Goal: Task Accomplishment & Management: Complete application form

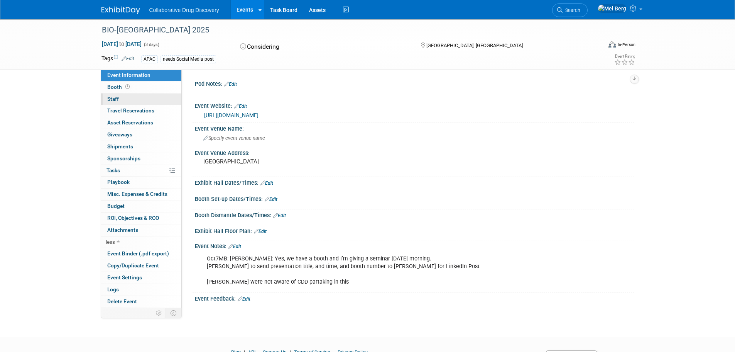
drag, startPoint x: 115, startPoint y: 98, endPoint x: 118, endPoint y: 99, distance: 4.0
click at [115, 98] on span "Staff 0" at bounding box center [113, 99] width 12 height 6
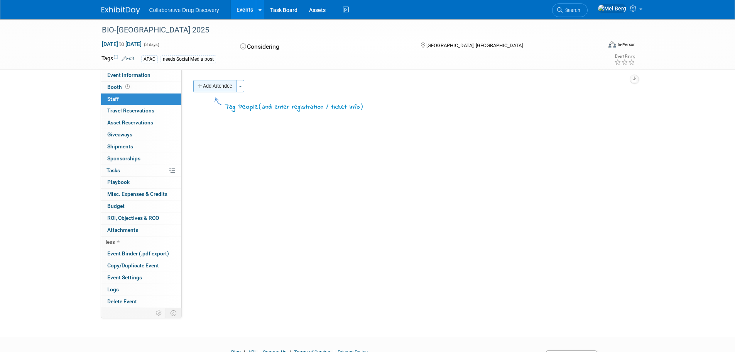
click at [222, 85] on button "Add Attendee" at bounding box center [215, 86] width 44 height 12
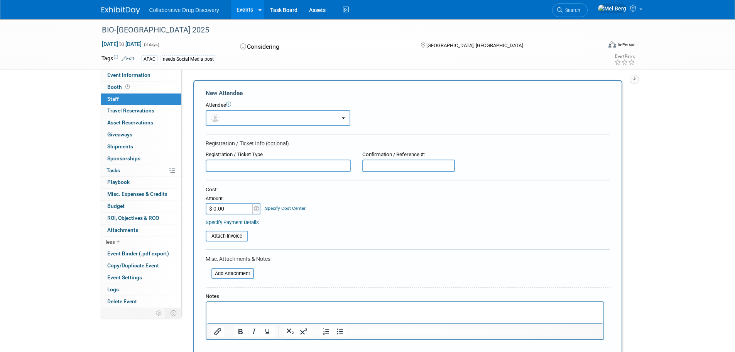
drag, startPoint x: 236, startPoint y: 113, endPoint x: 226, endPoint y: 121, distance: 12.4
click at [237, 114] on button "button" at bounding box center [278, 118] width 145 height 16
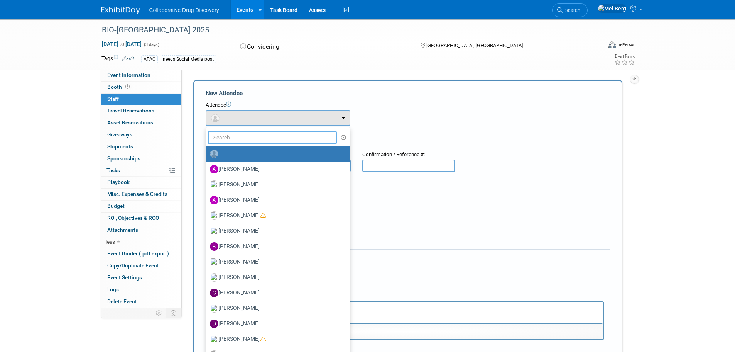
click at [228, 135] on input "text" at bounding box center [272, 137] width 129 height 13
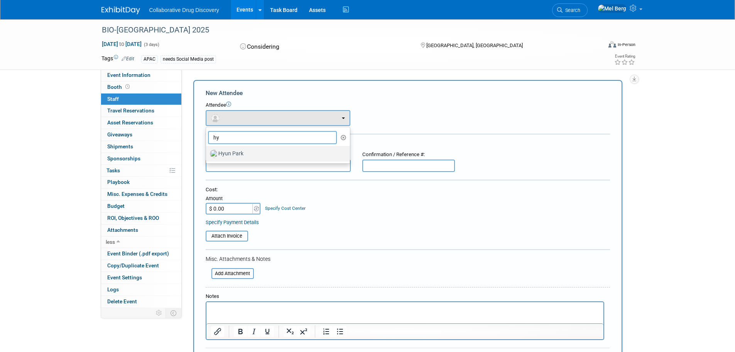
type input "hy"
click at [247, 152] on label "Hyun Park" at bounding box center [276, 153] width 132 height 12
click at [207, 152] on input "Hyun Park" at bounding box center [204, 152] width 5 height 5
select select "dd27919d-17c6-4ad3-8b33-5fd255b7fb3f"
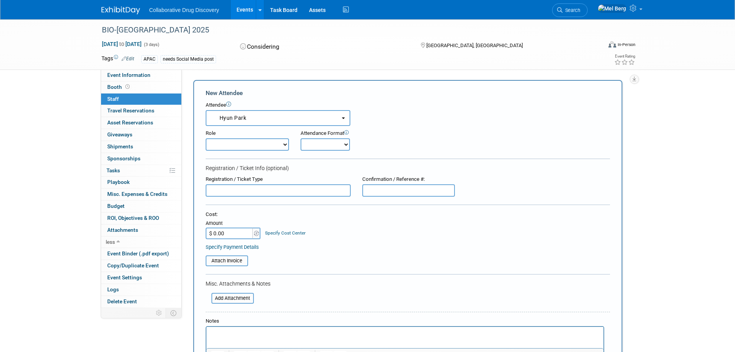
click at [338, 142] on select "Onsite Remote" at bounding box center [325, 144] width 49 height 12
select select "1"
click at [301, 138] on select "Onsite Remote" at bounding box center [325, 144] width 49 height 12
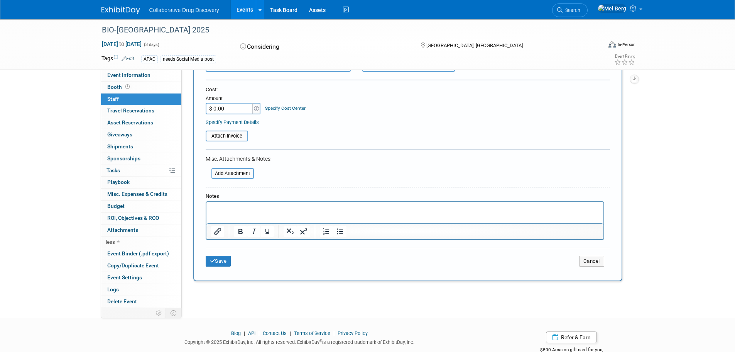
scroll to position [146, 0]
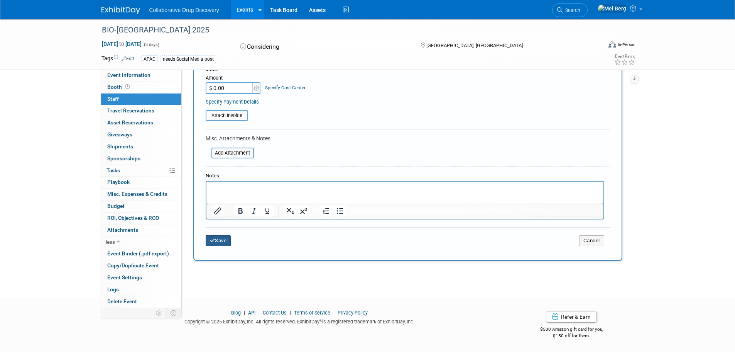
click at [223, 242] on button "Save" at bounding box center [218, 240] width 25 height 11
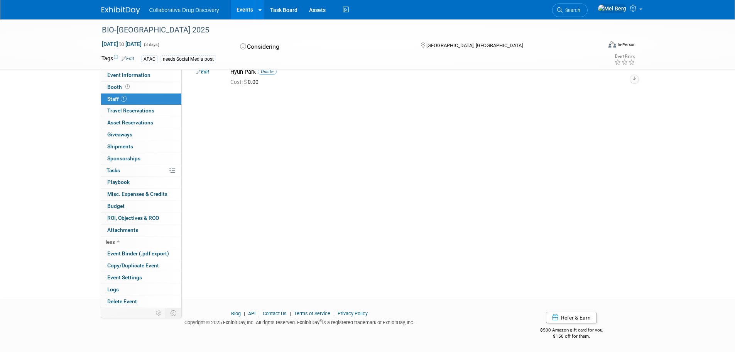
scroll to position [0, 0]
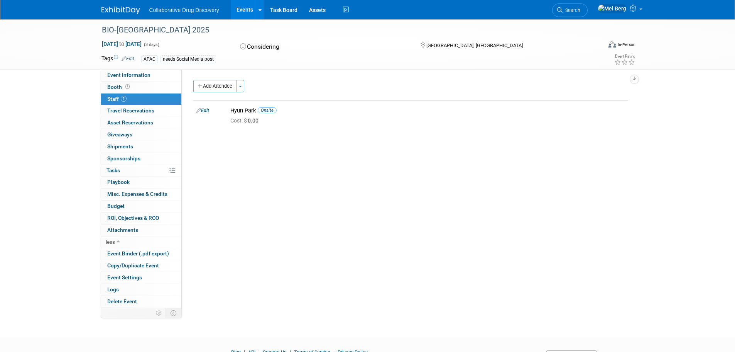
click at [124, 13] on img at bounding box center [121, 11] width 39 height 8
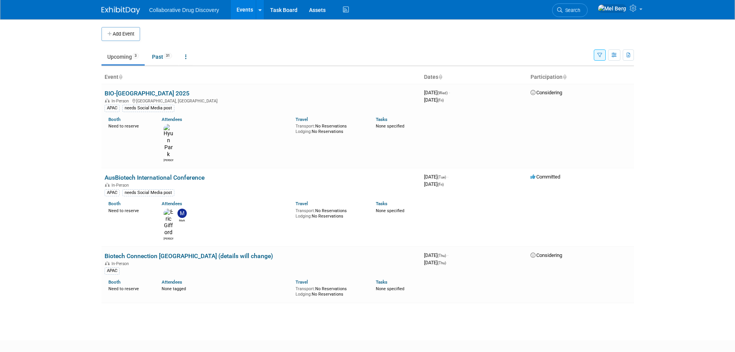
click at [597, 56] on icon "button" at bounding box center [599, 55] width 5 height 5
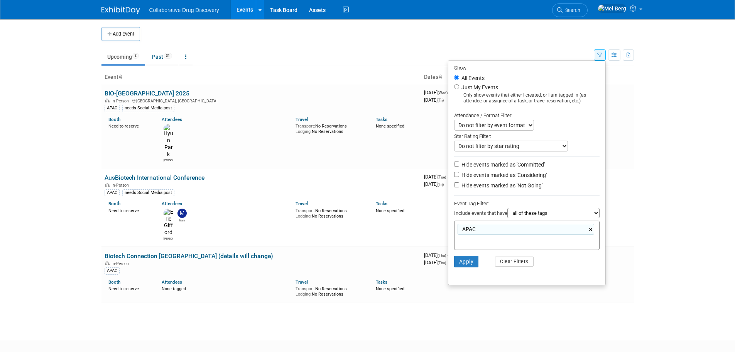
click at [589, 230] on link "×" at bounding box center [591, 229] width 5 height 9
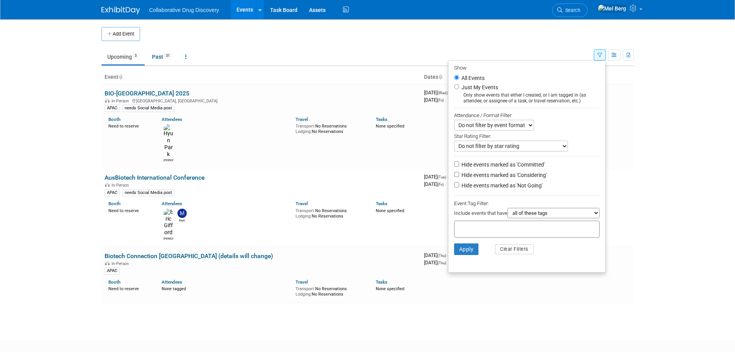
click at [637, 235] on div "Add Event New Event Duplicate Event Warning There is another event in your work…" at bounding box center [368, 172] width 544 height 307
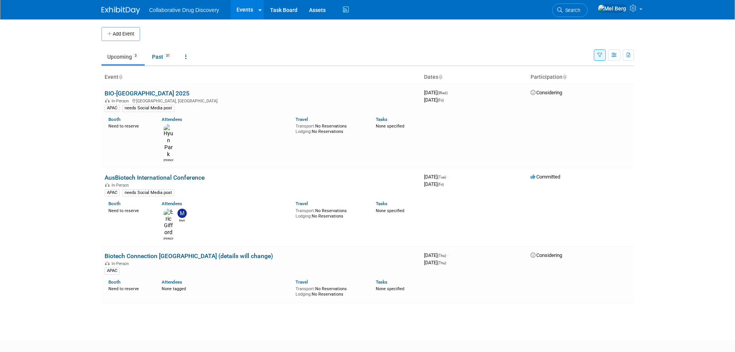
click at [109, 5] on link at bounding box center [126, 6] width 48 height 6
click at [603, 54] on button "button" at bounding box center [600, 54] width 12 height 11
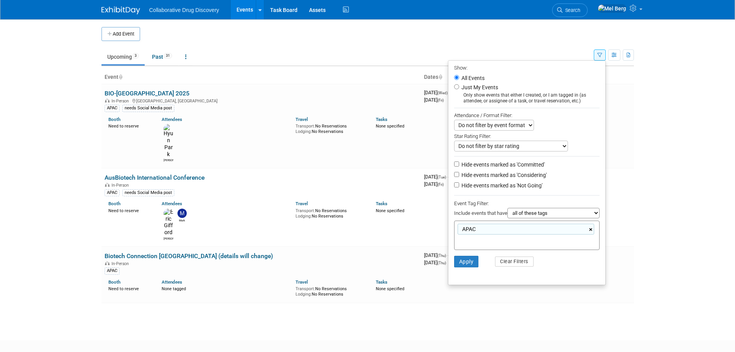
click at [591, 233] on link "×" at bounding box center [591, 229] width 5 height 9
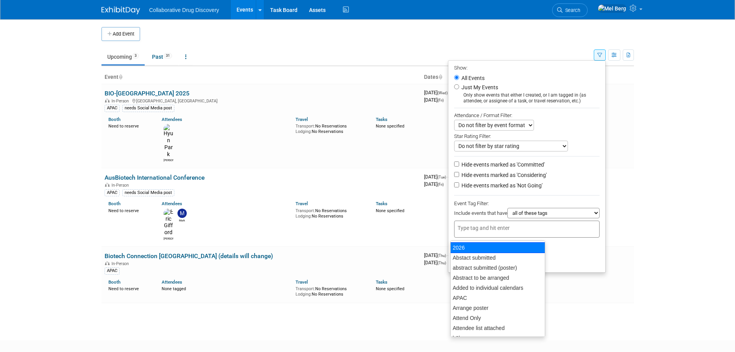
click at [565, 258] on li "Apply Clear Filters" at bounding box center [526, 248] width 157 height 23
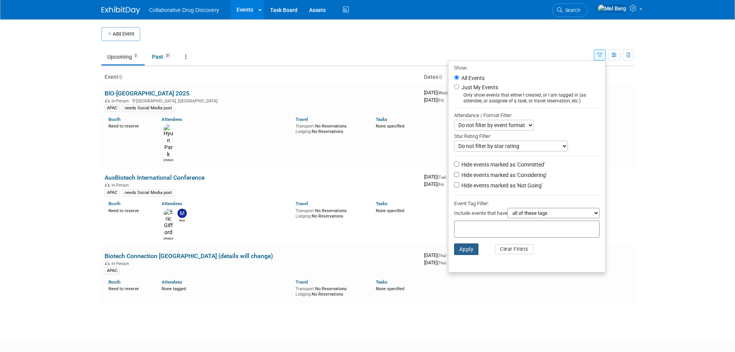
click at [462, 255] on button "Apply" at bounding box center [466, 249] width 25 height 12
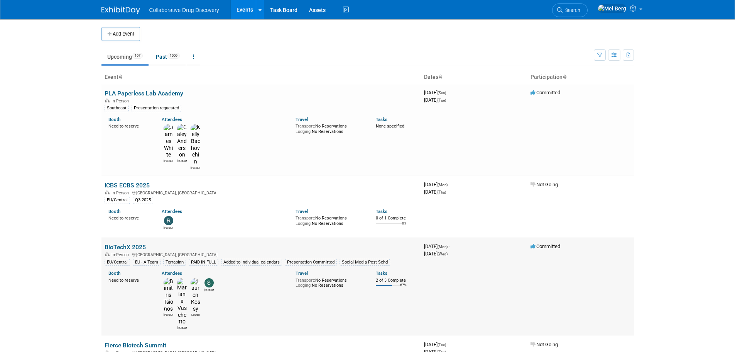
drag, startPoint x: 148, startPoint y: 214, endPoint x: 104, endPoint y: 215, distance: 44.0
click at [104, 237] on td "BioTechX 2025 In-Person Basel, Switzerland EU/Central EU - A Team Terrapinn PAI…" at bounding box center [262, 286] width 320 height 98
copy link "BioTechX 2025"
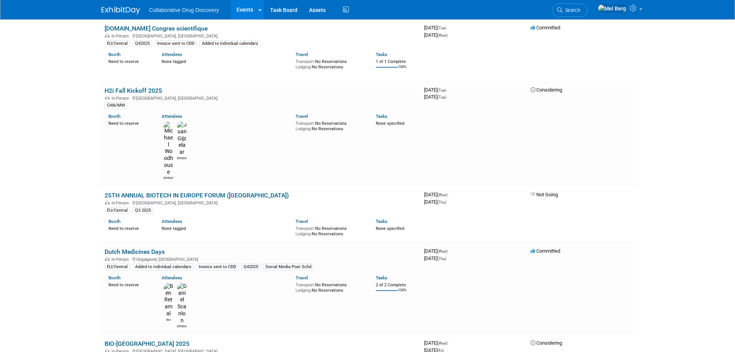
scroll to position [540, 0]
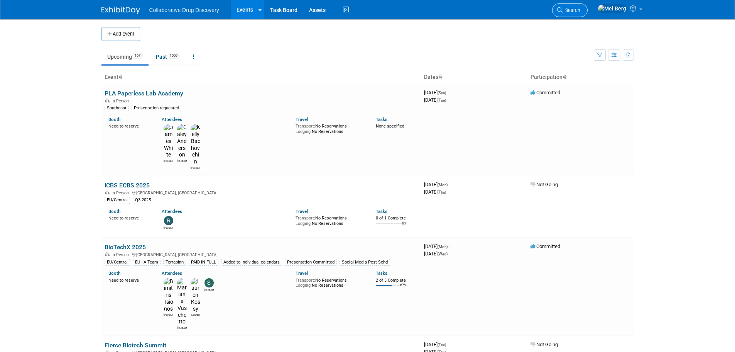
click at [580, 8] on span "Search" at bounding box center [572, 10] width 18 height 6
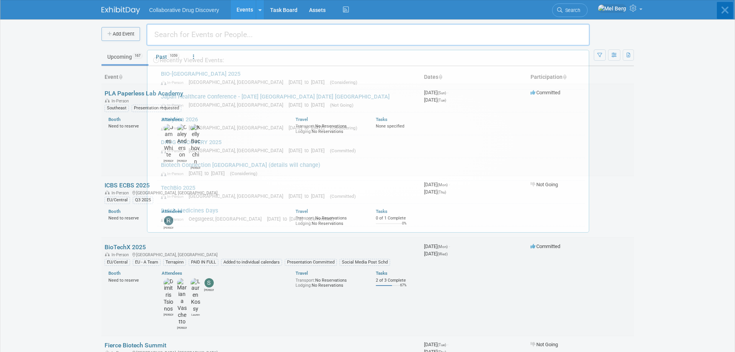
paste input "Festival of Genomics & Biodata"
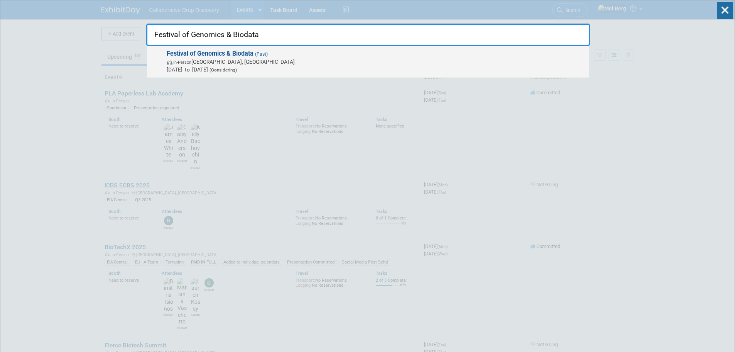
type input "Festival of Genomics & Biodata"
click at [237, 70] on span "(Considering)" at bounding box center [222, 69] width 29 height 5
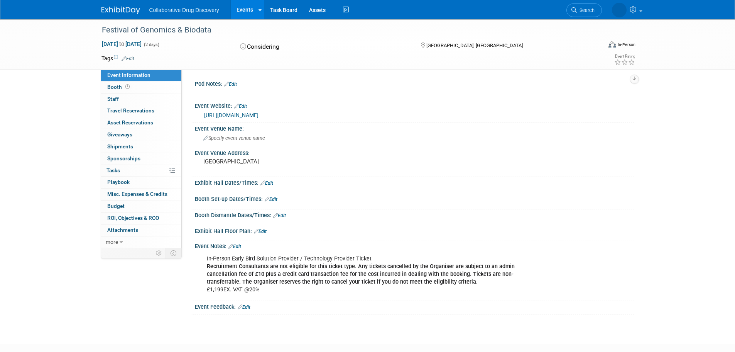
click at [122, 11] on img at bounding box center [121, 11] width 39 height 8
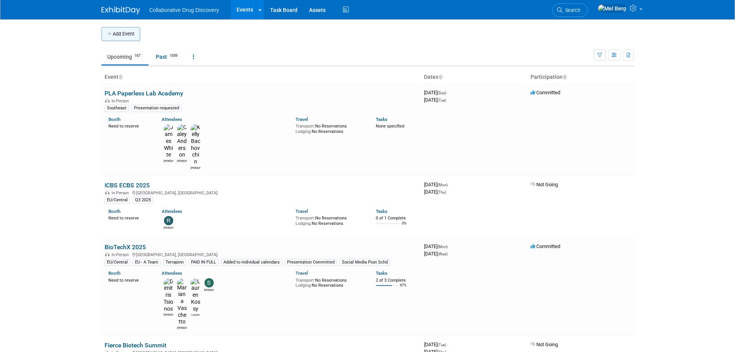
click at [113, 33] on button "Add Event" at bounding box center [121, 34] width 39 height 14
select select "9"
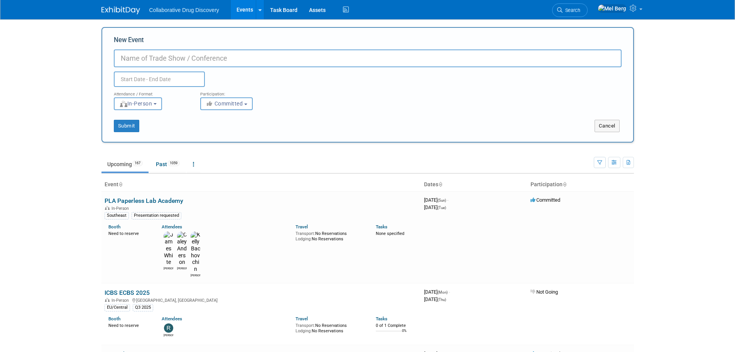
paste input "Festival of Genomics & Biodata"
type input "Festival of Genomics & Biodata"
click at [135, 75] on input "text" at bounding box center [159, 78] width 91 height 15
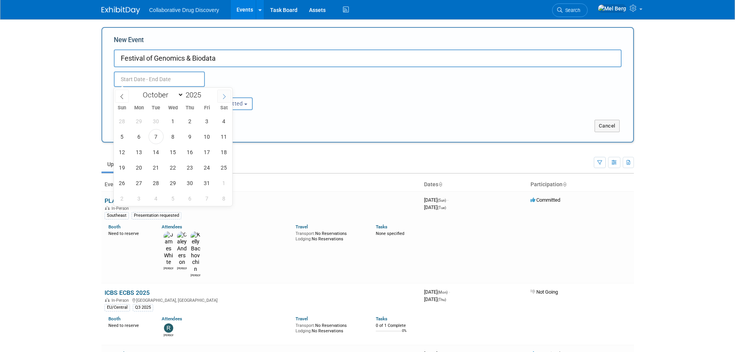
click at [220, 96] on span at bounding box center [224, 96] width 14 height 13
select select "11"
click at [220, 96] on span at bounding box center [224, 96] width 14 height 13
type input "2026"
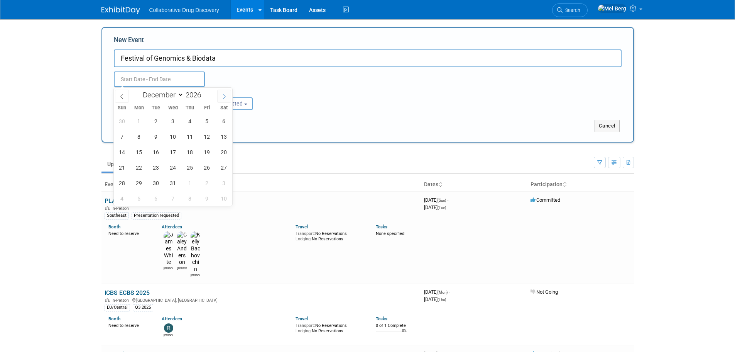
select select "0"
click at [175, 180] on span "28" at bounding box center [173, 182] width 15 height 15
click at [186, 183] on span "29" at bounding box center [190, 182] width 15 height 15
type input "[DATE] to [DATE]"
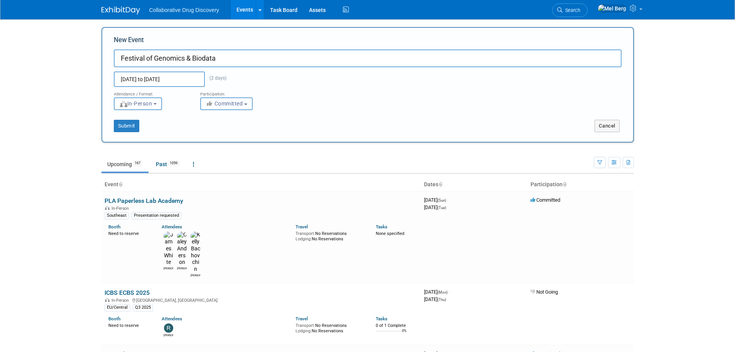
click at [223, 104] on span "Committed" at bounding box center [224, 103] width 37 height 6
click at [222, 132] on label "Considering" at bounding box center [230, 133] width 51 height 10
click at [208, 132] on input "Considering" at bounding box center [205, 132] width 5 height 5
select select "2"
click at [137, 129] on button "Submit" at bounding box center [126, 126] width 25 height 12
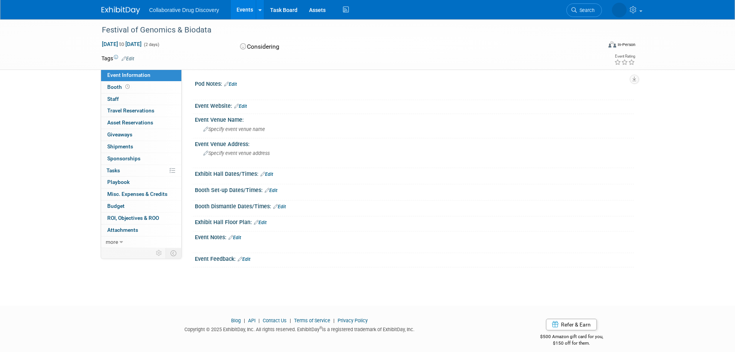
click at [129, 58] on link "Edit" at bounding box center [128, 58] width 13 height 5
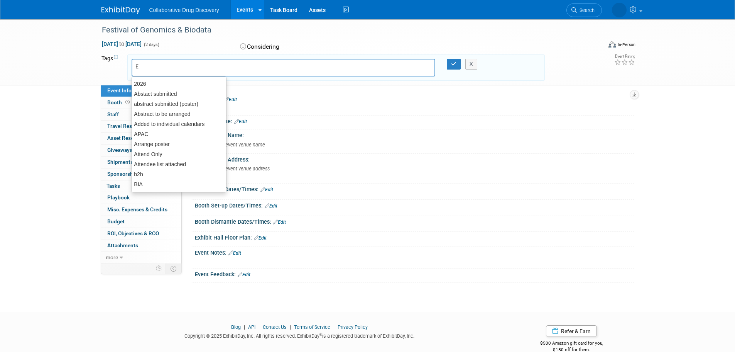
type input "EU"
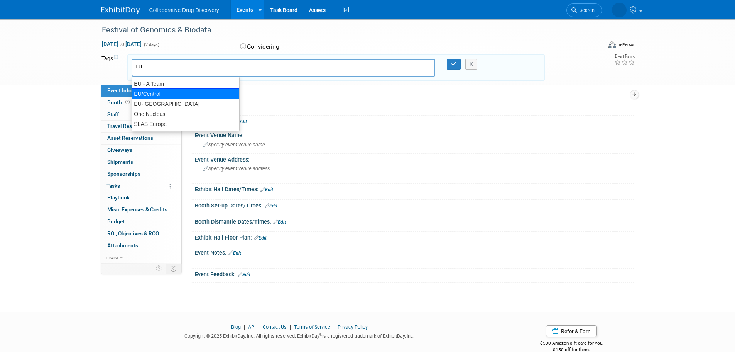
click at [157, 92] on div "EU/Central" at bounding box center [186, 93] width 108 height 11
type input "EU/Central"
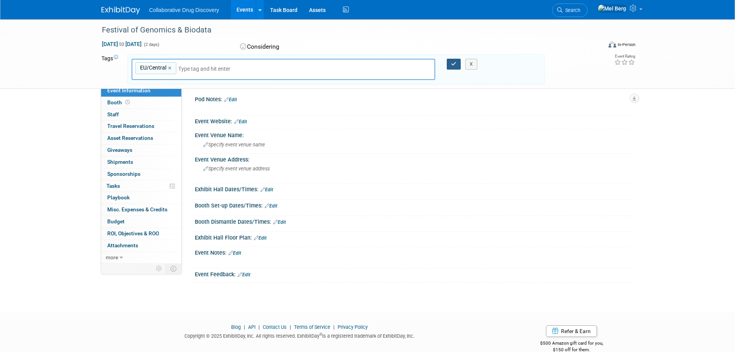
click at [450, 66] on button "button" at bounding box center [454, 64] width 14 height 11
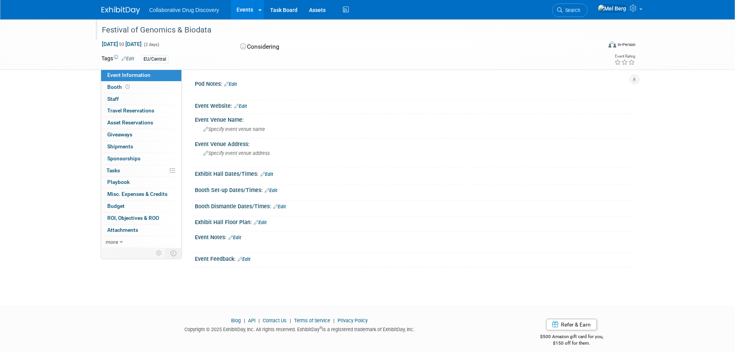
drag, startPoint x: 217, startPoint y: 31, endPoint x: 100, endPoint y: 30, distance: 117.0
click at [100, 30] on div "Festival of Genomics & Biodata" at bounding box center [344, 30] width 491 height 14
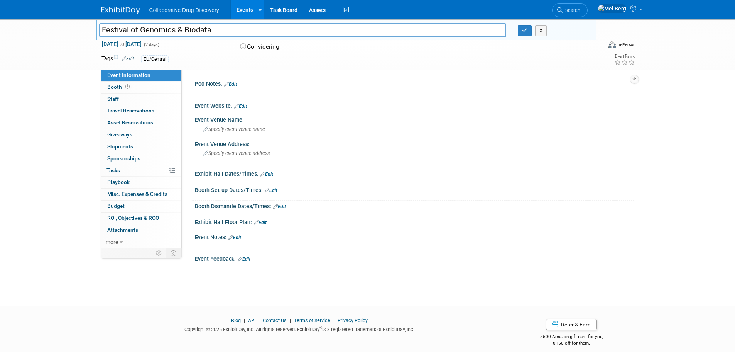
click at [242, 105] on link "Edit" at bounding box center [240, 105] width 13 height 5
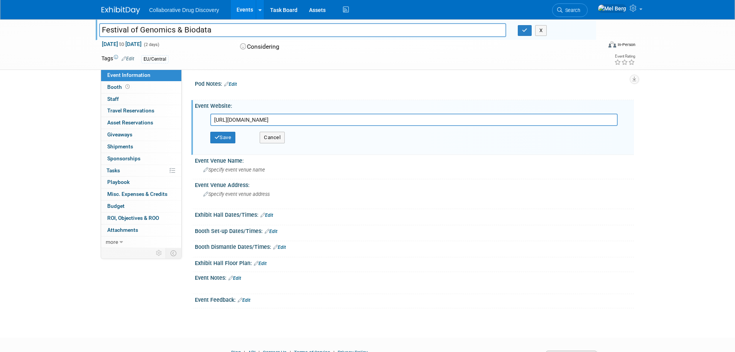
scroll to position [0, 1352]
type input "https://festivalofgenomics.com/london/?utm_source=google&utm_medium=search&utm_…"
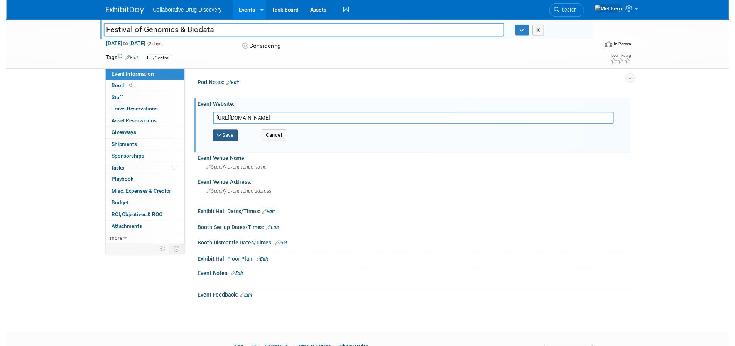
scroll to position [0, 0]
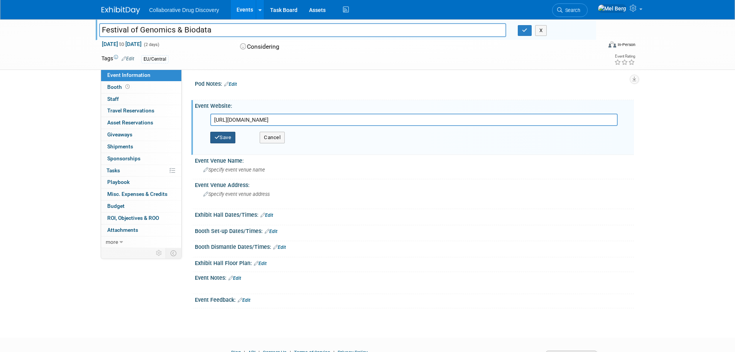
click at [230, 140] on button "Save" at bounding box center [222, 138] width 25 height 12
